Goal: Task Accomplishment & Management: Complete application form

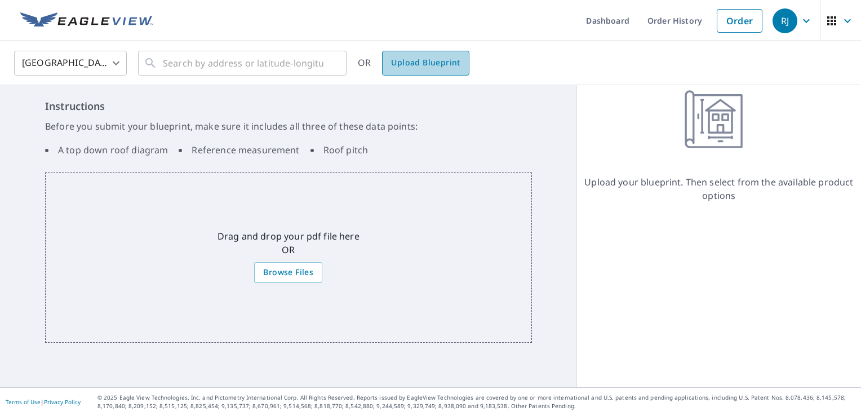
click at [429, 62] on span "Upload Blueprint" at bounding box center [425, 63] width 69 height 14
click at [302, 269] on span "Browse Files" at bounding box center [288, 272] width 50 height 14
click at [0, 0] on input "Browse Files" at bounding box center [0, 0] width 0 height 0
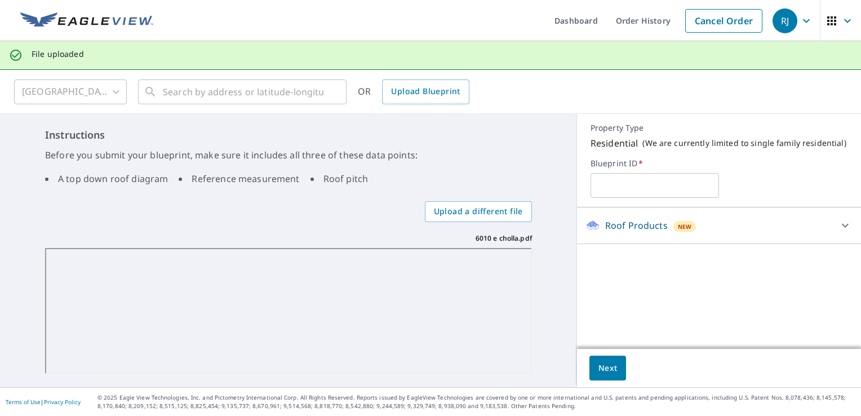
click at [637, 192] on input "text" at bounding box center [655, 186] width 128 height 32
type input "6010 E Cholla"
click at [606, 371] on span "Next" at bounding box center [607, 368] width 19 height 14
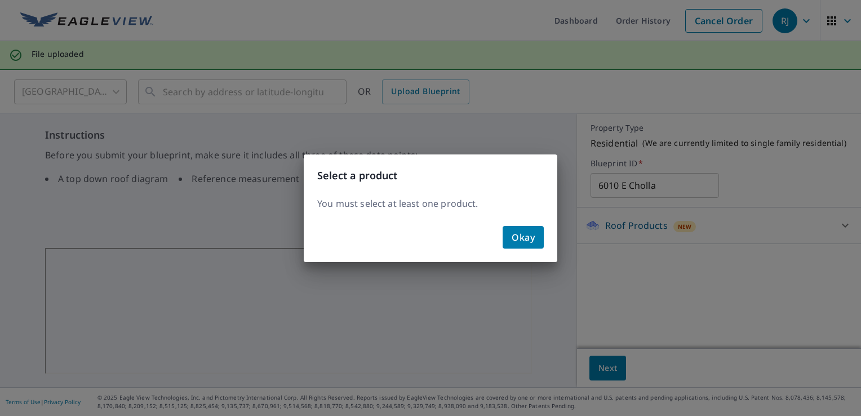
click at [525, 238] on span "Okay" at bounding box center [523, 237] width 23 height 16
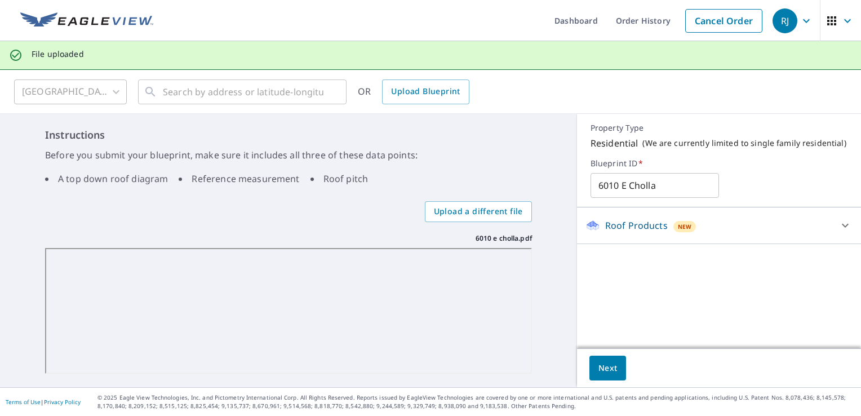
click at [838, 230] on icon at bounding box center [845, 226] width 14 height 14
click at [586, 242] on input "Premium" at bounding box center [594, 242] width 17 height 14
checkbox input "true"
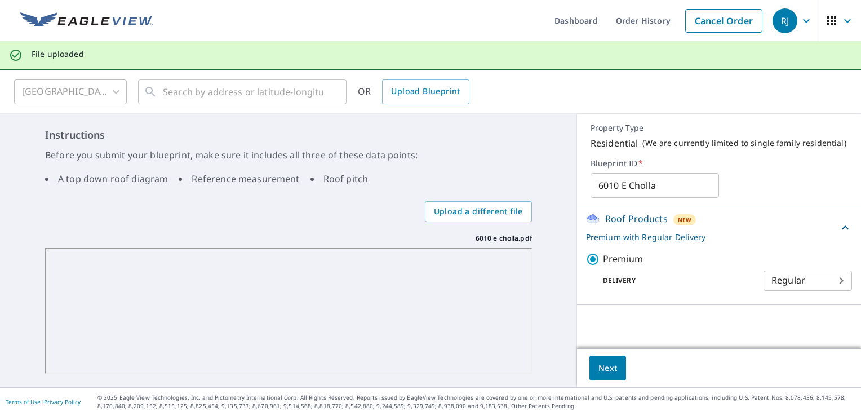
click at [613, 371] on button "Next" at bounding box center [607, 368] width 37 height 25
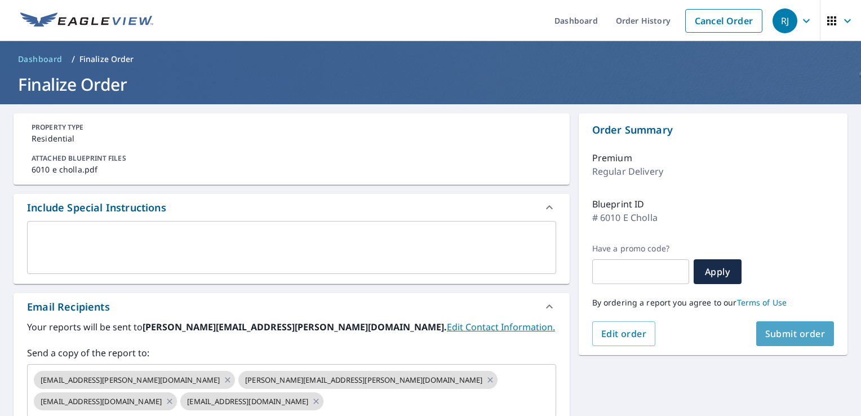
click at [792, 333] on span "Submit order" at bounding box center [795, 333] width 60 height 12
